Goal: Task Accomplishment & Management: Manage account settings

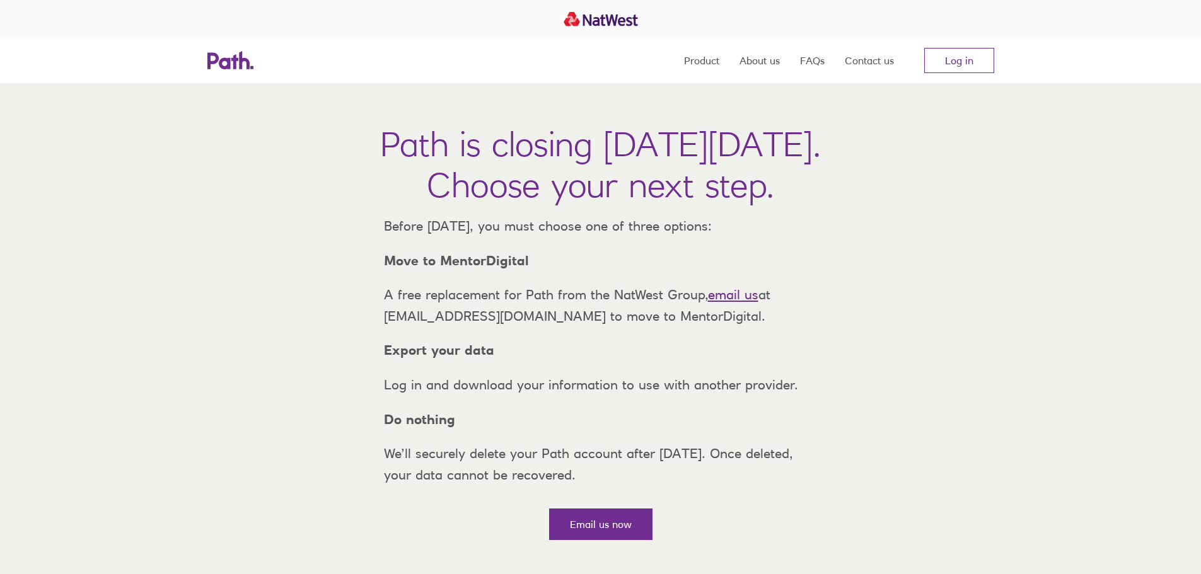
click at [950, 62] on link "Log in" at bounding box center [959, 60] width 70 height 25
click at [958, 64] on link "Log in" at bounding box center [959, 60] width 70 height 25
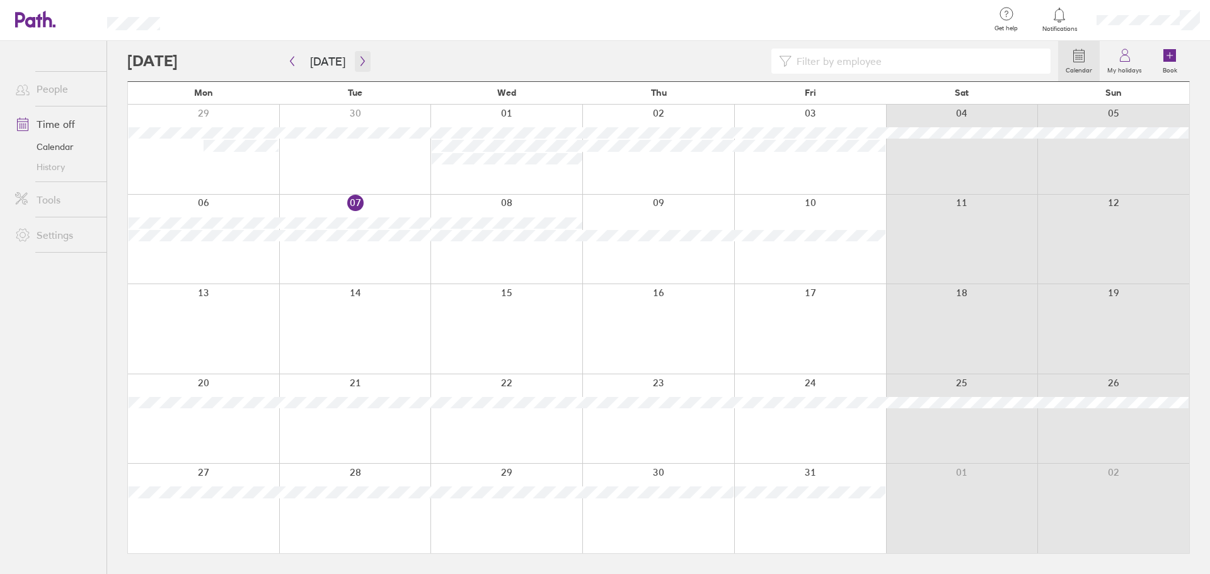
click at [365, 61] on button "button" at bounding box center [363, 61] width 16 height 21
click at [324, 59] on button "[DATE]" at bounding box center [327, 61] width 55 height 21
click at [366, 60] on button "button" at bounding box center [363, 61] width 16 height 21
click at [364, 60] on button "button" at bounding box center [363, 61] width 16 height 21
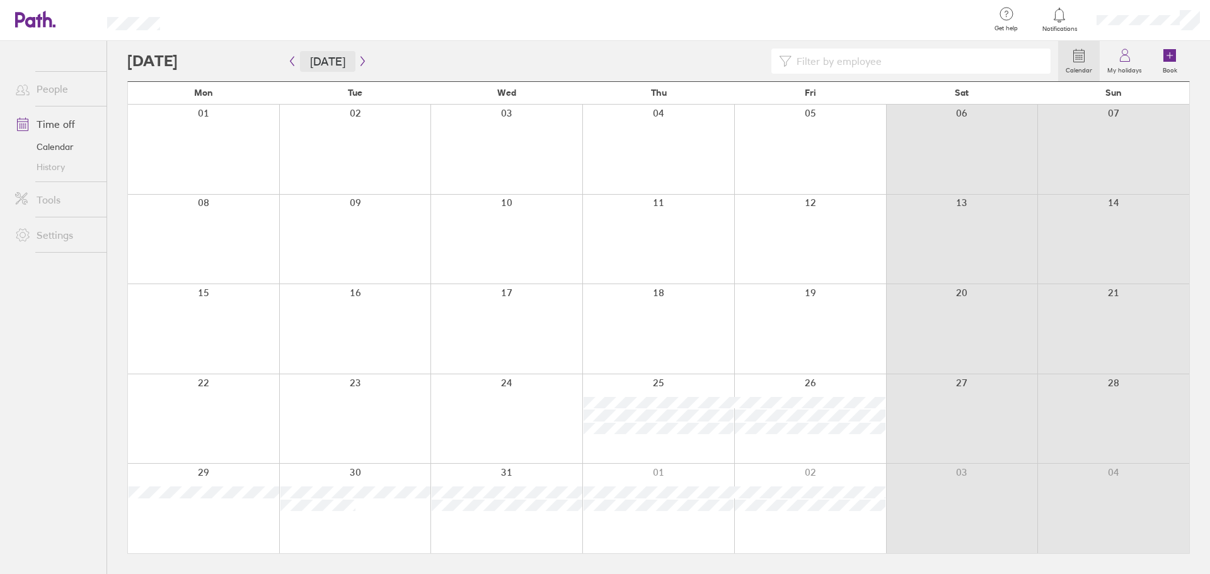
click at [333, 58] on button "Today" at bounding box center [327, 61] width 55 height 21
